Goal: Information Seeking & Learning: Learn about a topic

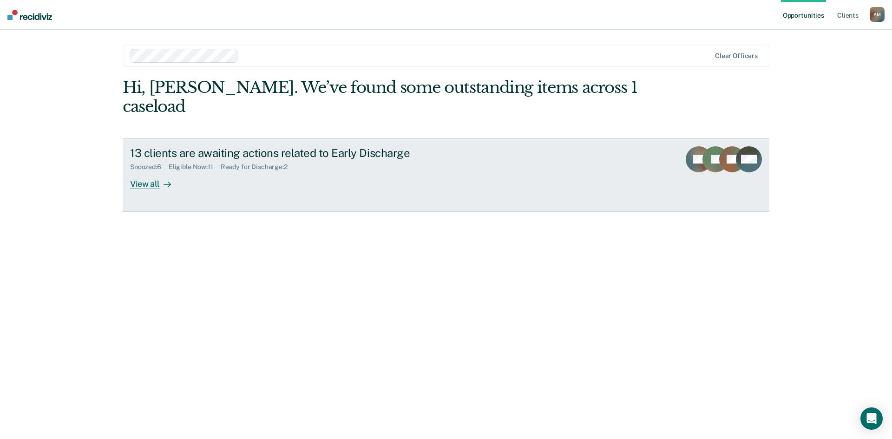
click at [144, 171] on div "View all" at bounding box center [156, 180] width 52 height 18
